Goal: Download file/media

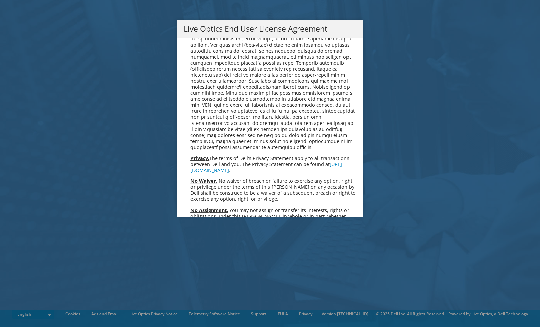
scroll to position [2455, 0]
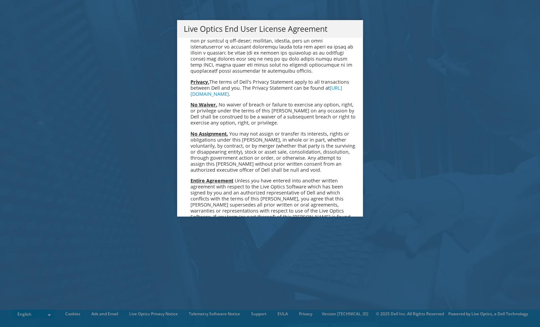
click at [199, 280] on link "Accept" at bounding box center [201, 288] width 34 height 16
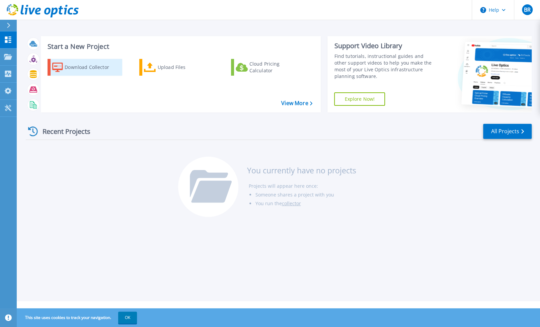
click at [90, 69] on div "Download Collector" at bounding box center [92, 67] width 54 height 13
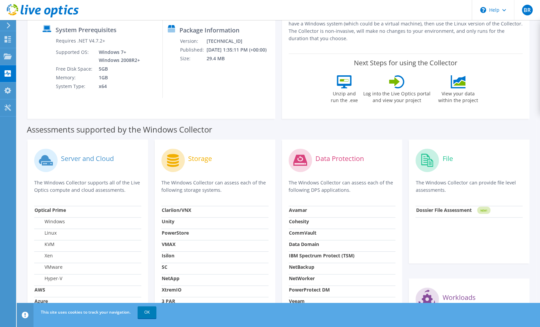
scroll to position [41, 0]
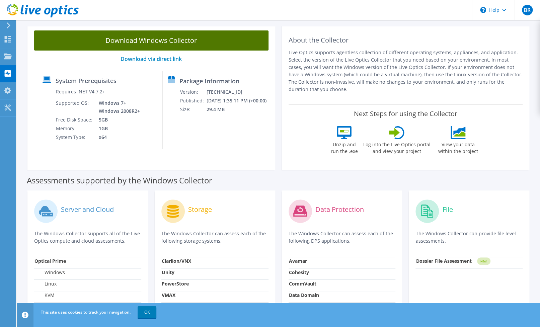
click at [167, 44] on link "Download Windows Collector" at bounding box center [151, 40] width 234 height 20
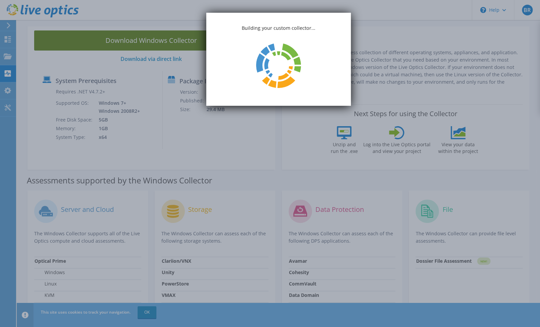
scroll to position [0, 0]
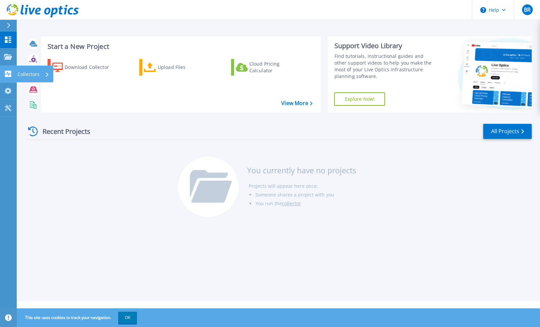
click at [37, 75] on p "Collectors" at bounding box center [28, 74] width 22 height 17
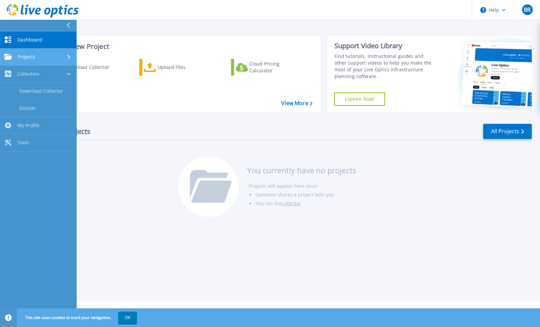
click at [34, 60] on link "Projects Projects" at bounding box center [38, 57] width 76 height 17
click at [40, 60] on div "Projects" at bounding box center [38, 57] width 68 height 6
click at [107, 87] on div "Download Collector Upload Files Cloud Pricing Calculator" at bounding box center [179, 82] width 275 height 56
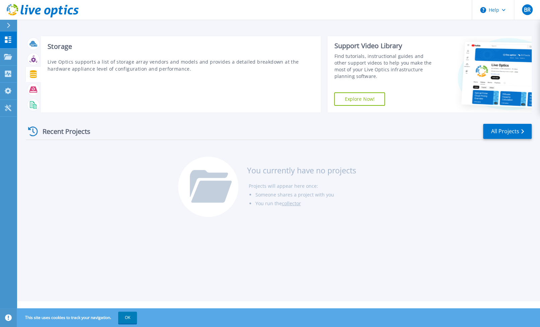
click at [37, 74] on icon at bounding box center [33, 74] width 8 height 8
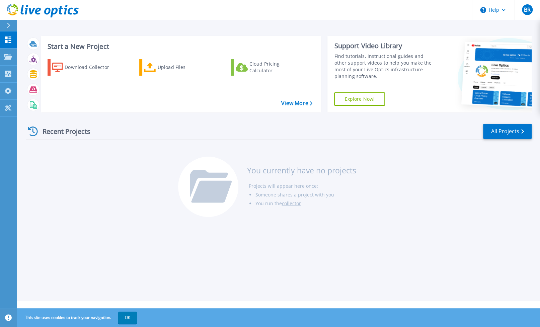
click at [7, 25] on div at bounding box center [11, 25] width 11 height 11
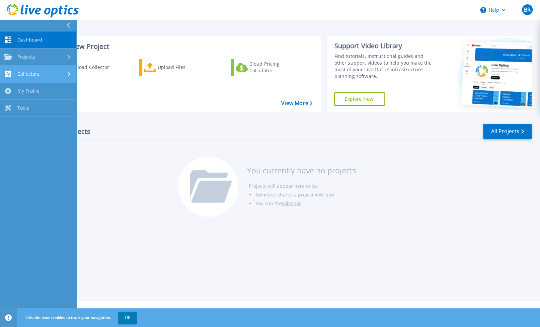
click at [47, 74] on div "Collectors" at bounding box center [38, 74] width 68 height 6
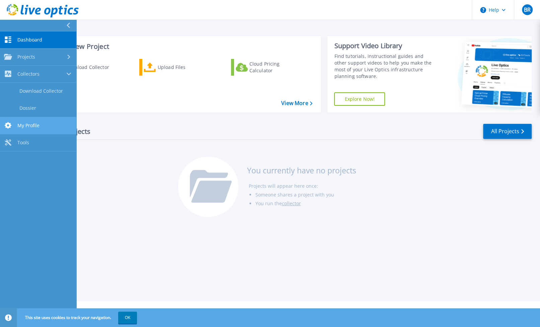
click at [47, 128] on link "My Profile My Profile" at bounding box center [38, 125] width 76 height 17
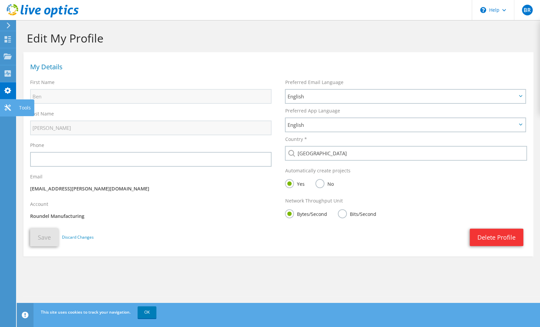
click at [8, 106] on icon at bounding box center [8, 108] width 8 height 6
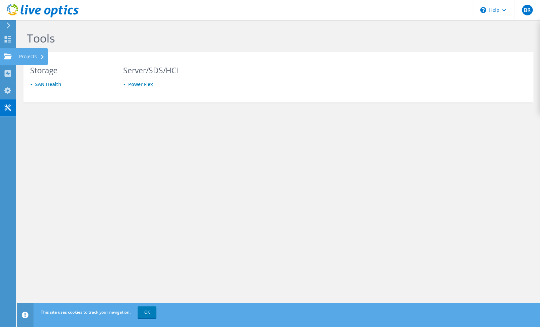
click at [7, 55] on icon at bounding box center [8, 56] width 8 height 6
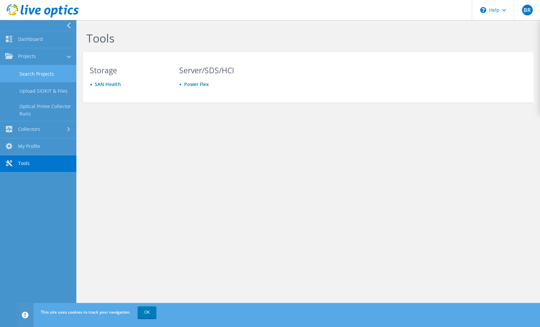
click at [46, 74] on link "Search Projects" at bounding box center [38, 73] width 76 height 17
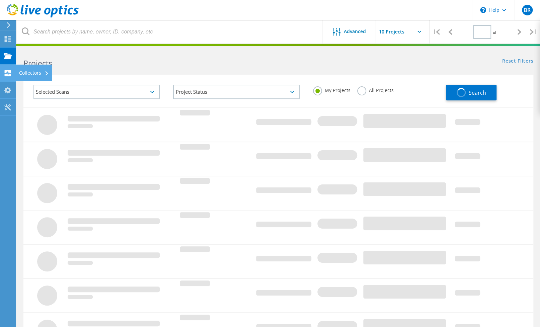
type input "1"
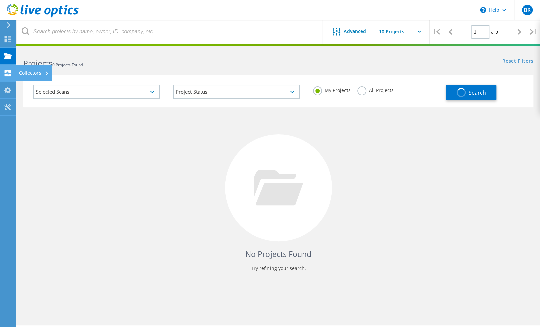
click at [29, 73] on div "Collectors" at bounding box center [34, 73] width 30 height 5
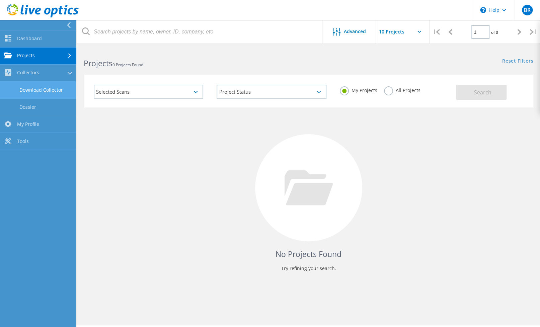
click at [50, 91] on link "Download Collector" at bounding box center [38, 90] width 76 height 17
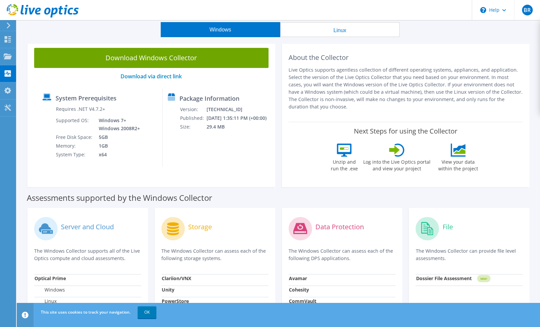
scroll to position [25, 0]
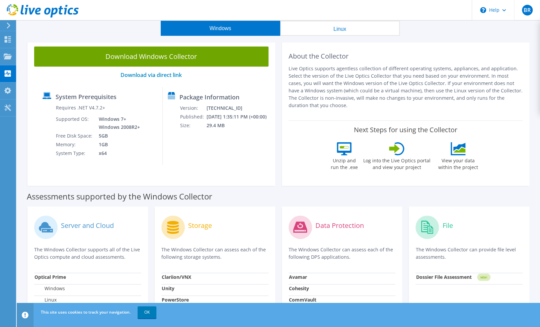
click at [286, 134] on div "About the Collector Live Optics supports agentless collection of different oper…" at bounding box center [406, 113] width 248 height 146
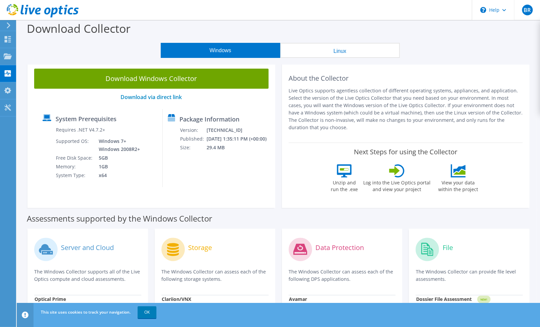
scroll to position [0, 0]
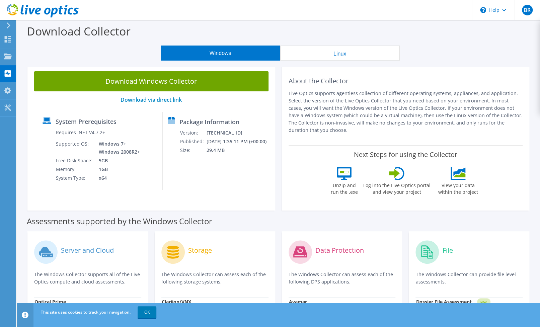
click at [324, 54] on button "Linux" at bounding box center [340, 53] width 120 height 15
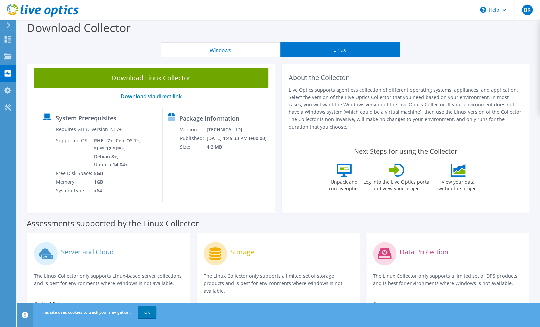
scroll to position [1, 0]
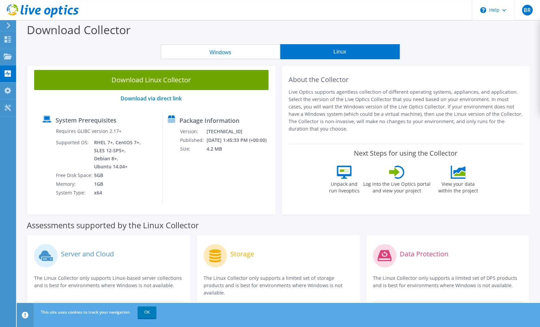
click at [226, 50] on button "Windows" at bounding box center [221, 51] width 120 height 15
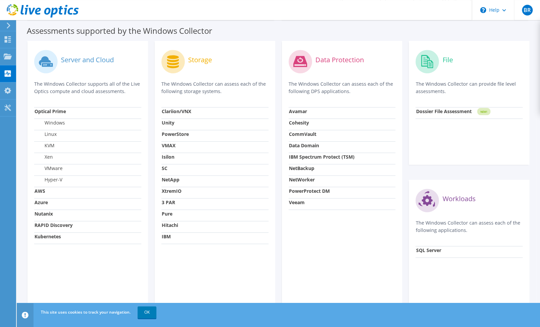
scroll to position [201, 0]
